Goal: Task Accomplishment & Management: Use online tool/utility

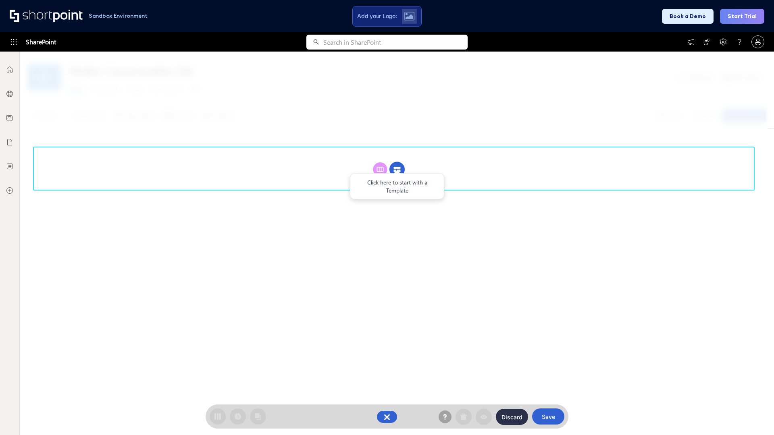
click at [397, 169] on circle at bounding box center [396, 169] width 15 height 15
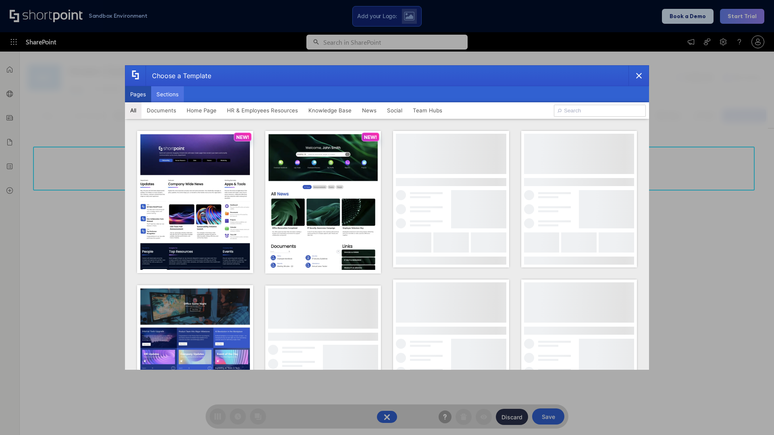
click at [167, 94] on button "Sections" at bounding box center [167, 94] width 33 height 16
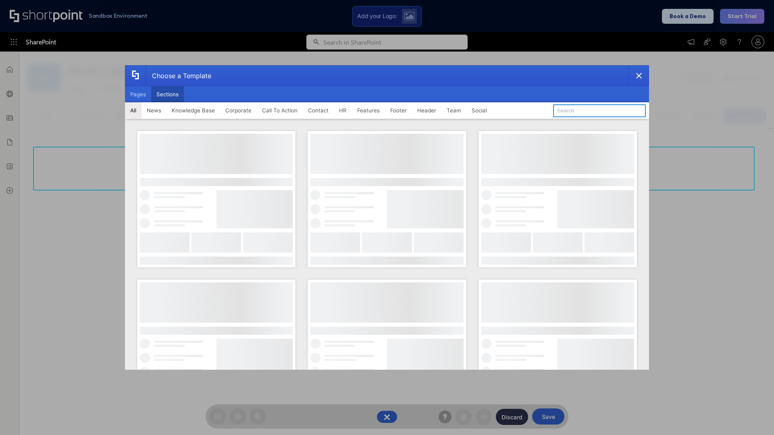
type input "Quick Links"
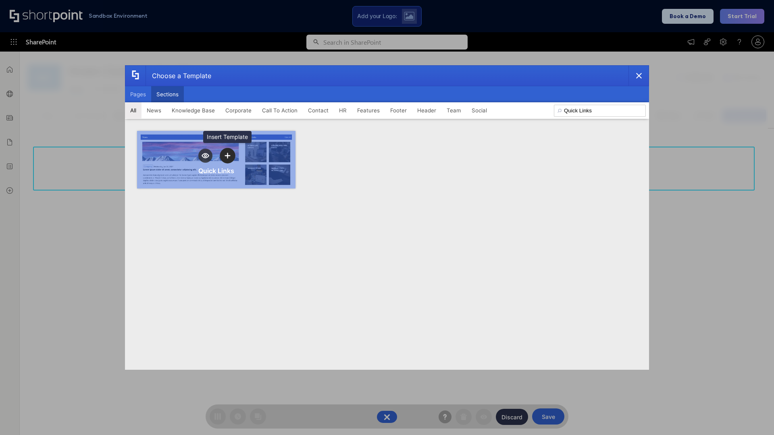
click at [227, 156] on icon "template selector" at bounding box center [227, 156] width 6 height 6
